Goal: Information Seeking & Learning: Learn about a topic

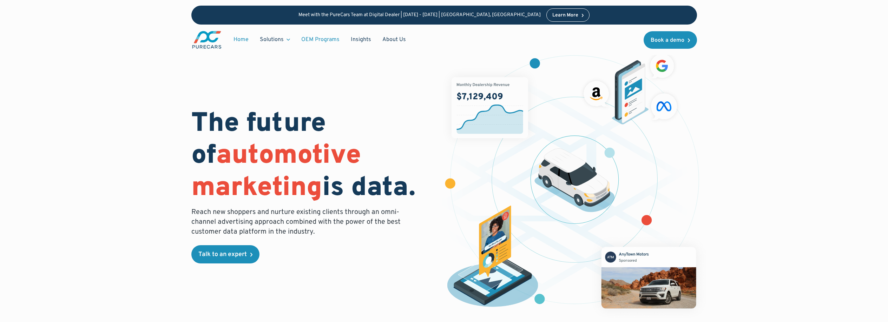
click at [324, 40] on link "OEM Programs" at bounding box center [321, 39] width 50 height 13
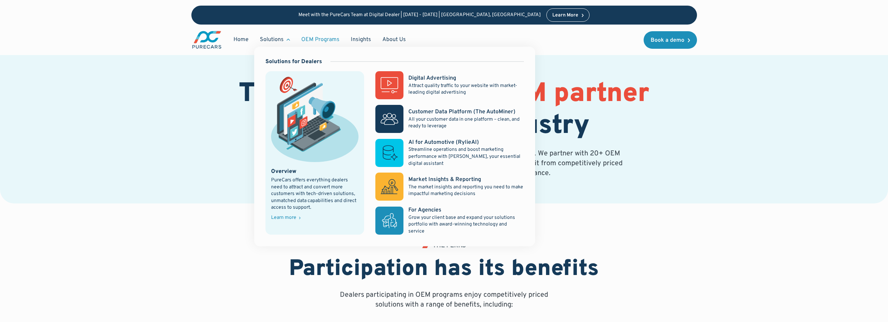
click at [271, 39] on div "Solutions" at bounding box center [272, 40] width 24 height 8
click at [422, 79] on div "Digital Advertising" at bounding box center [432, 78] width 48 height 8
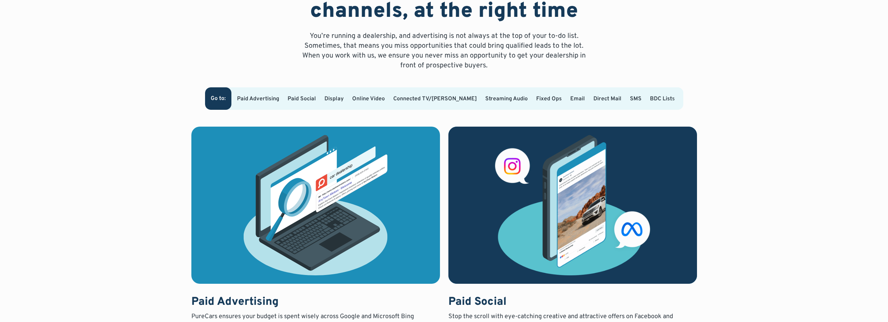
scroll to position [465, 0]
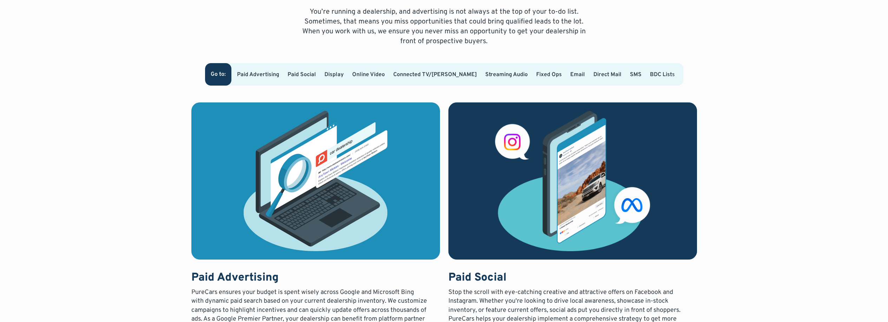
click at [536, 71] on link "Fixed Ops" at bounding box center [549, 74] width 26 height 7
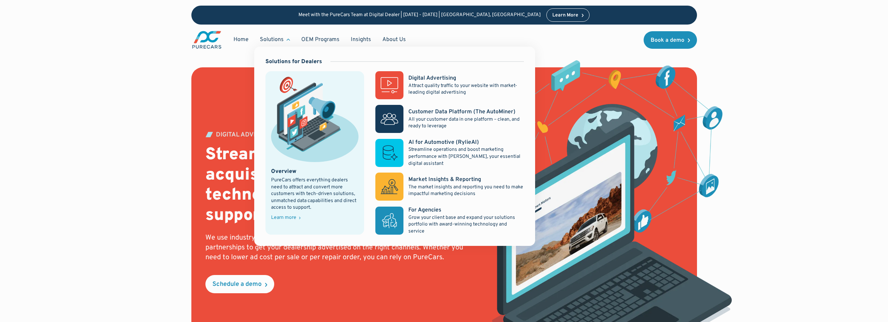
click at [284, 40] on div "Solutions" at bounding box center [274, 39] width 41 height 13
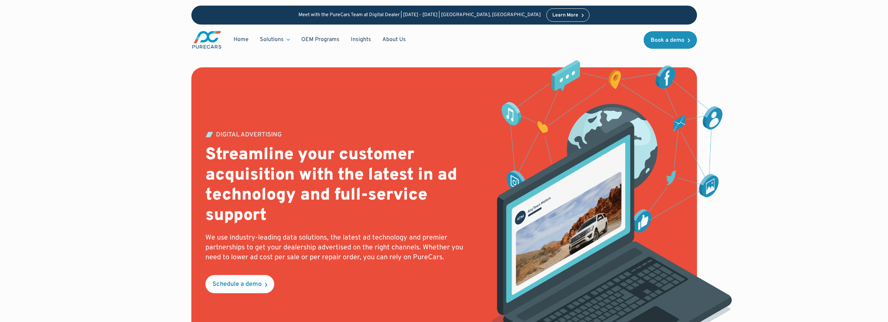
click at [284, 40] on div "Solutions" at bounding box center [274, 39] width 41 height 13
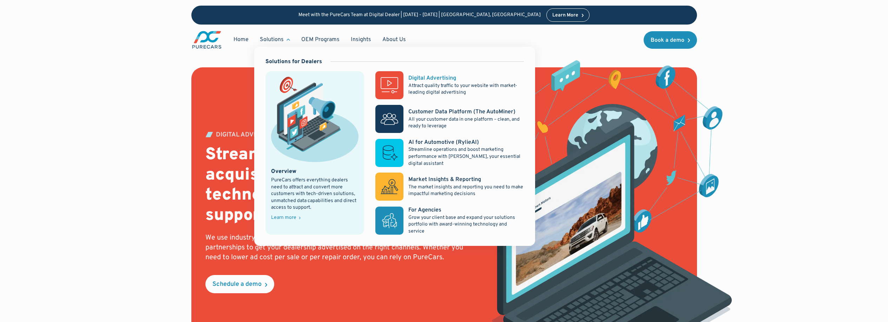
click at [434, 83] on p "Attract quality traffic to your website with market-leading digital advertising" at bounding box center [465, 90] width 115 height 14
click at [434, 113] on div "Customer Data Platform (The AutoMiner)" at bounding box center [461, 112] width 107 height 8
